Goal: Transaction & Acquisition: Purchase product/service

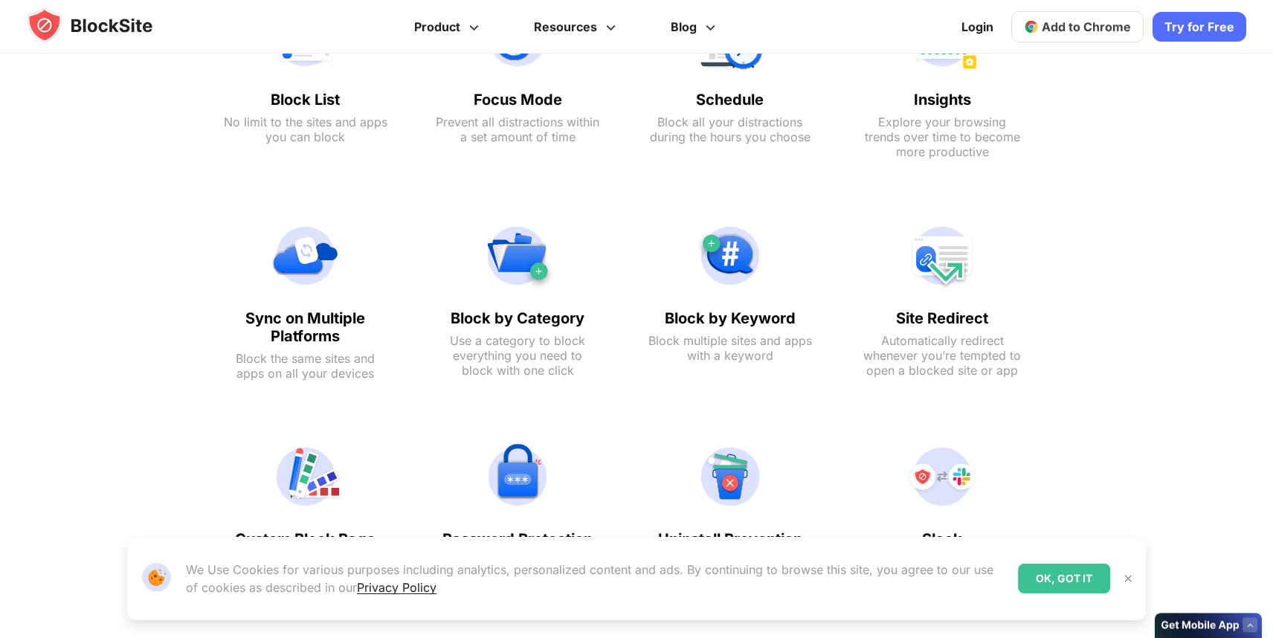
scroll to position [932, 0]
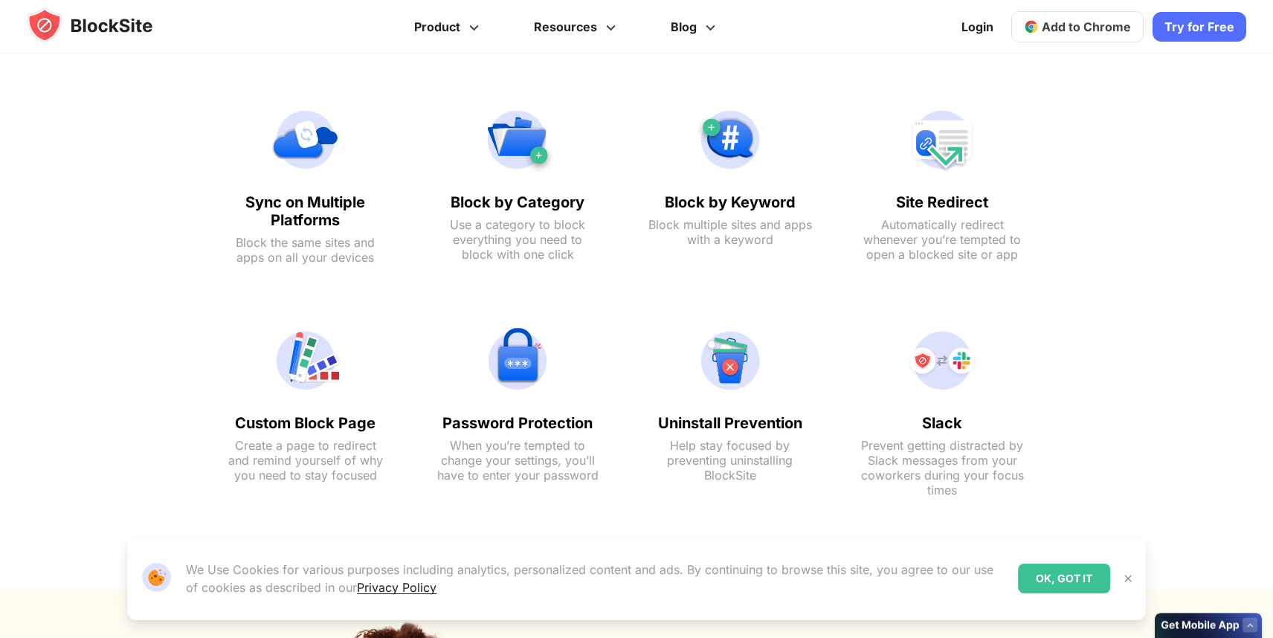
click at [1135, 575] on button at bounding box center [1127, 578] width 19 height 19
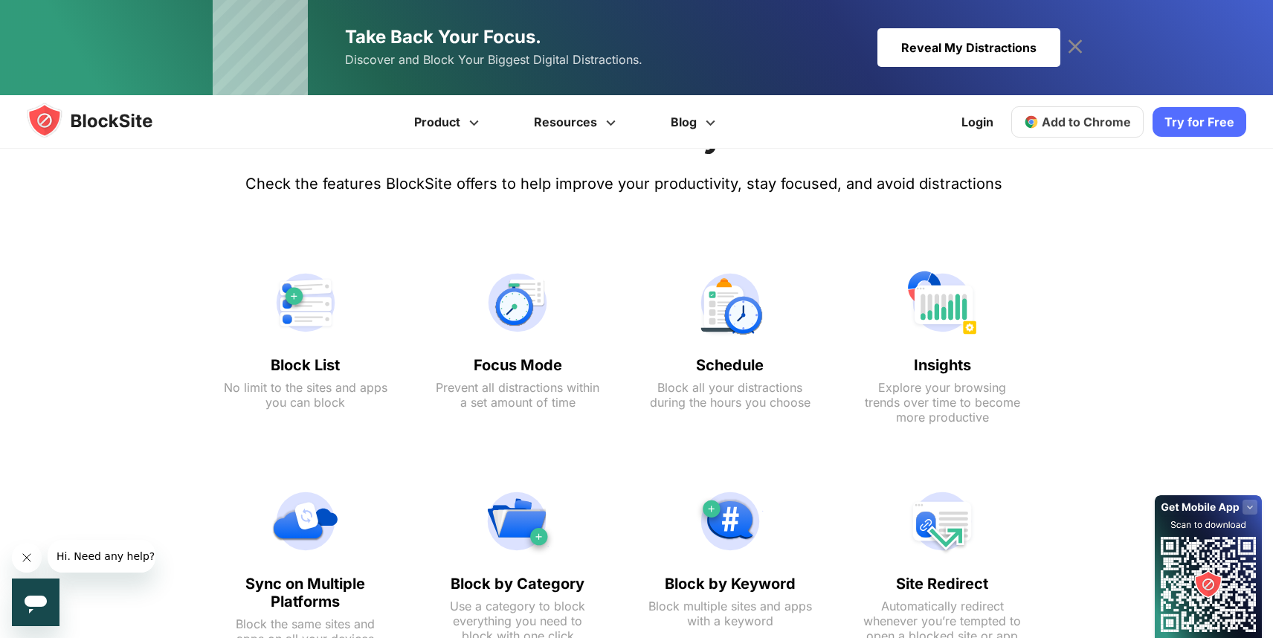
scroll to position [644, 0]
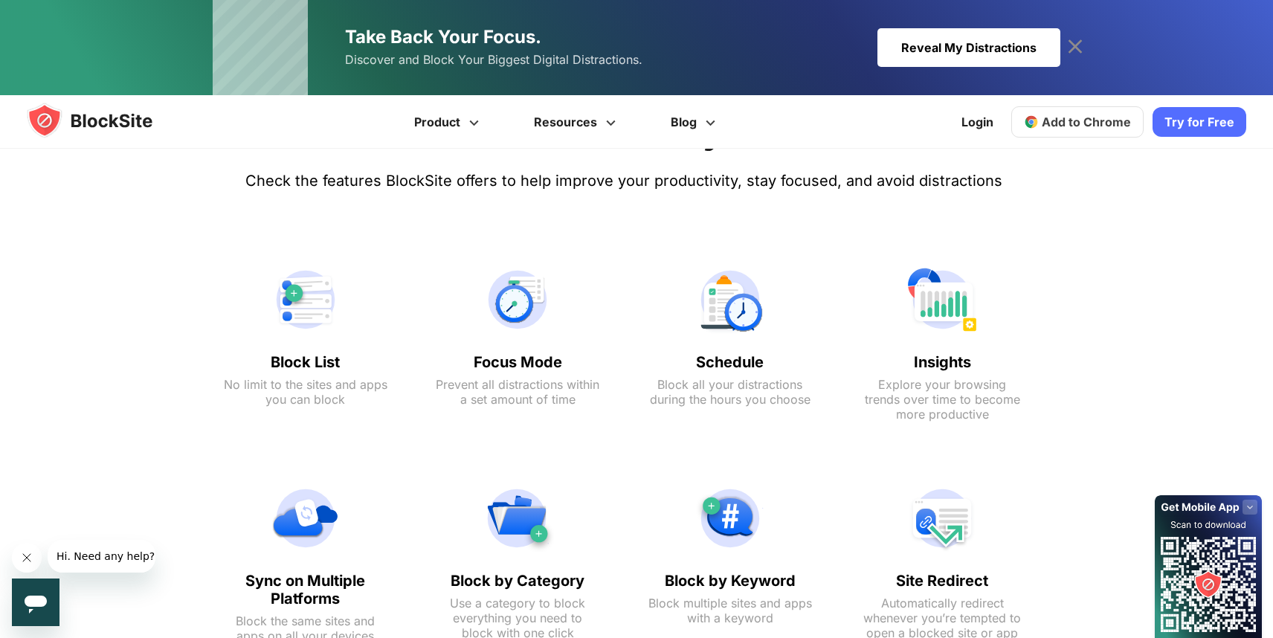
click at [1215, 127] on link "Try for Free" at bounding box center [1200, 122] width 94 height 30
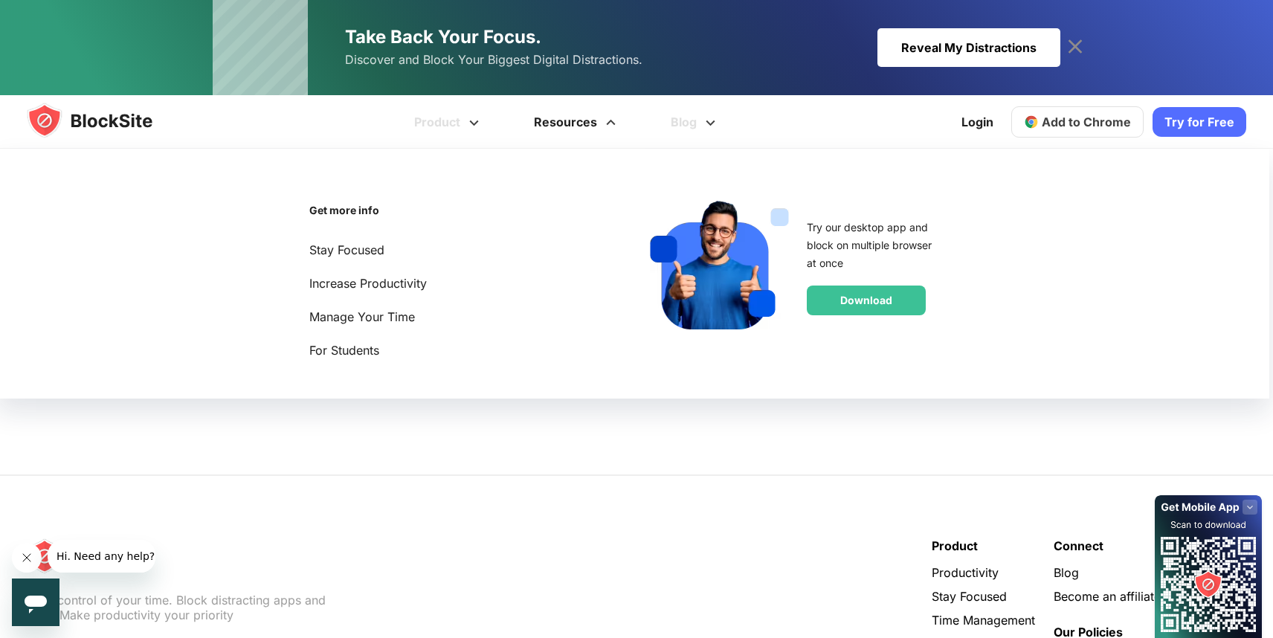
scroll to position [2724, 0]
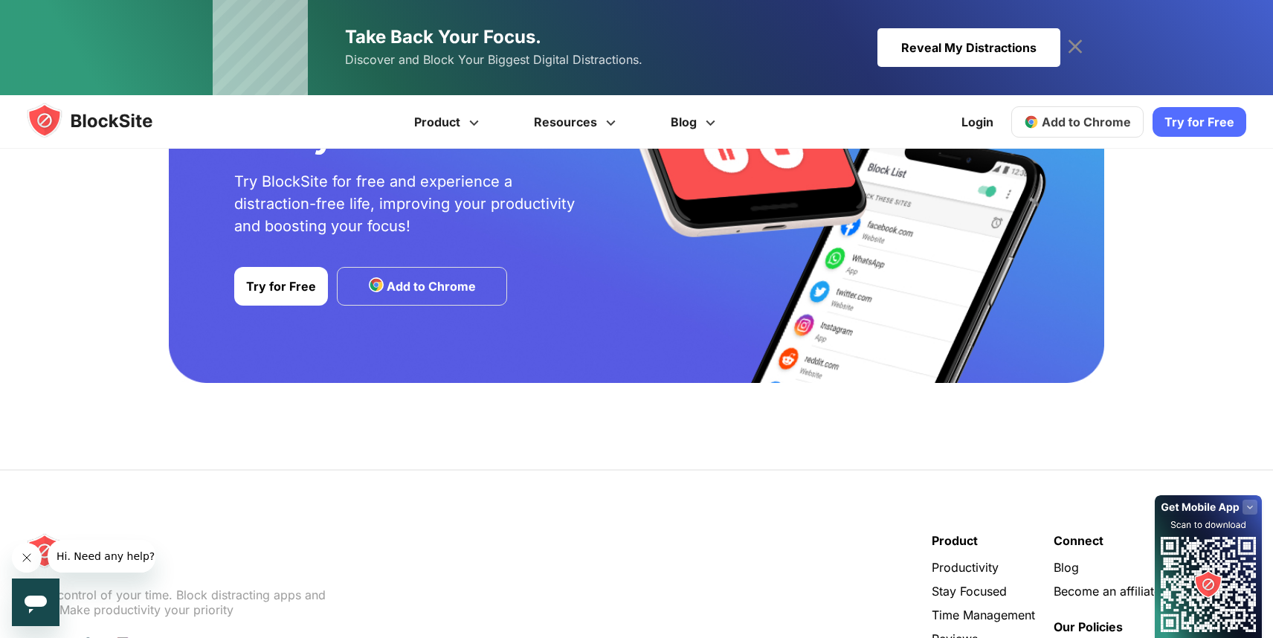
click at [901, 37] on div "Reveal My Distractions" at bounding box center [968, 47] width 183 height 39
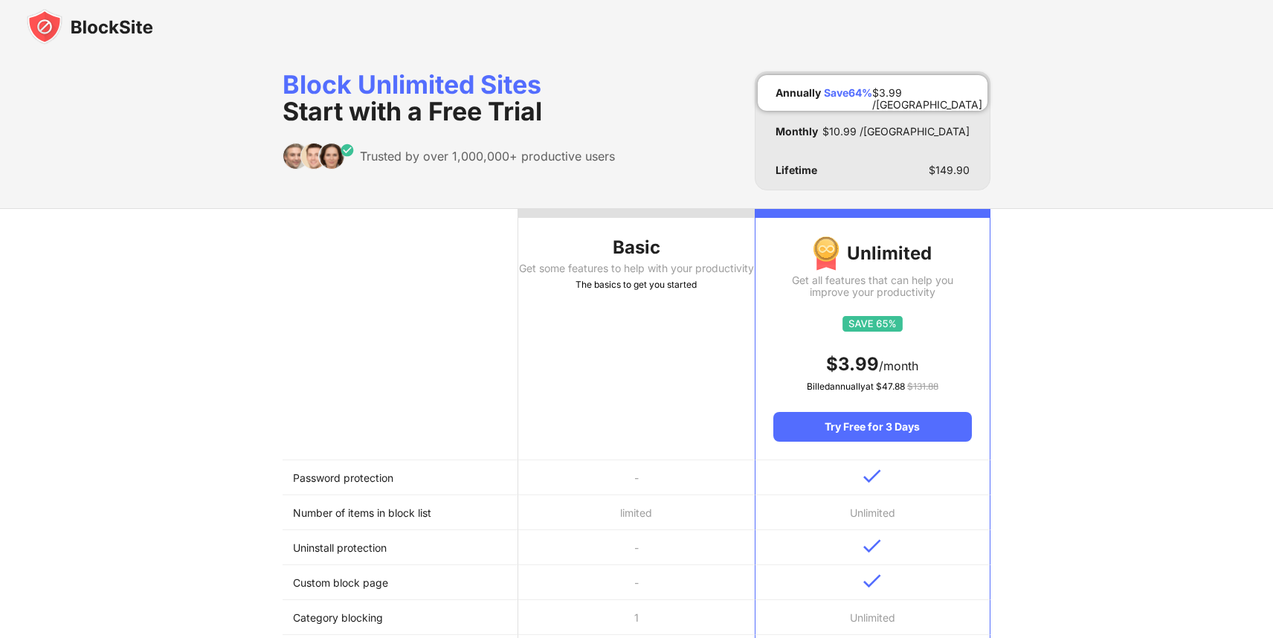
click at [589, 292] on div "The basics to get you started" at bounding box center [636, 284] width 236 height 15
click at [603, 227] on th "Basic Get some features to help with your productivity The basics to get you st…" at bounding box center [636, 334] width 236 height 251
click at [623, 237] on div "Basic" at bounding box center [636, 248] width 236 height 24
click at [600, 217] on div at bounding box center [636, 213] width 236 height 9
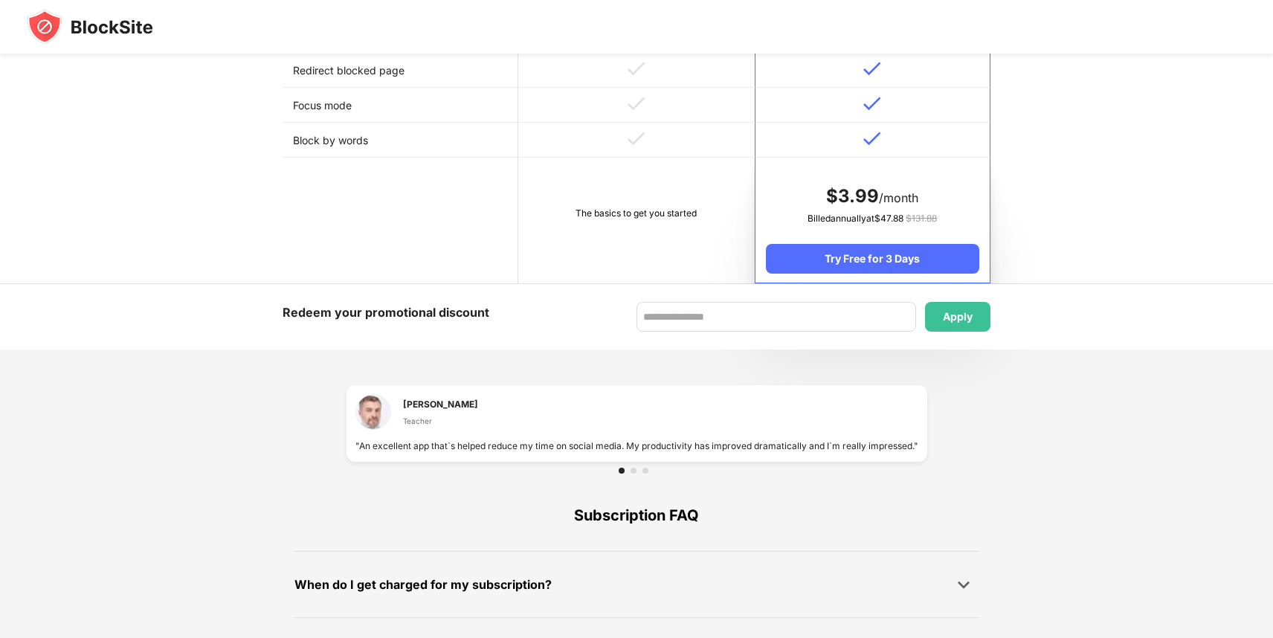
scroll to position [754, 0]
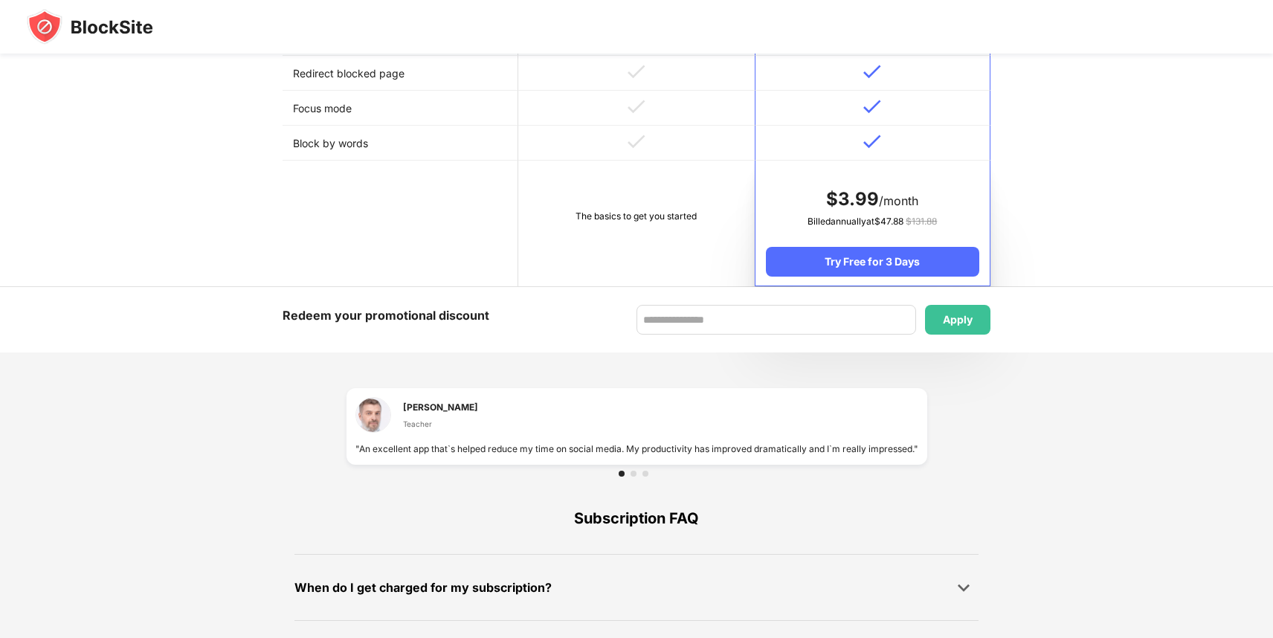
click at [623, 215] on div "The basics to get you started" at bounding box center [636, 216] width 215 height 15
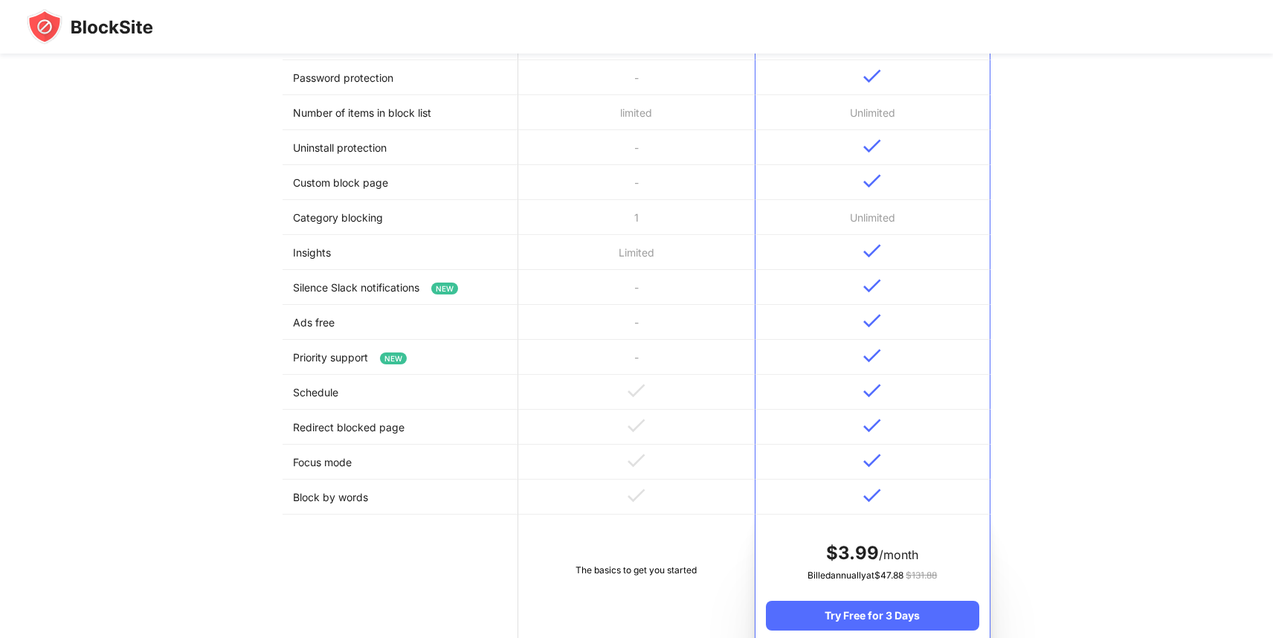
scroll to position [0, 0]
